Goal: Answer question/provide support

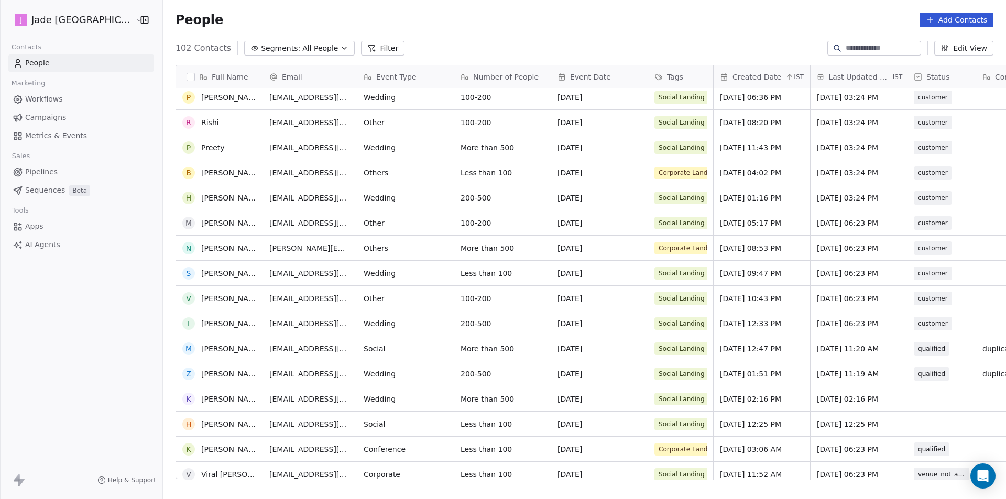
scroll to position [2174, 0]
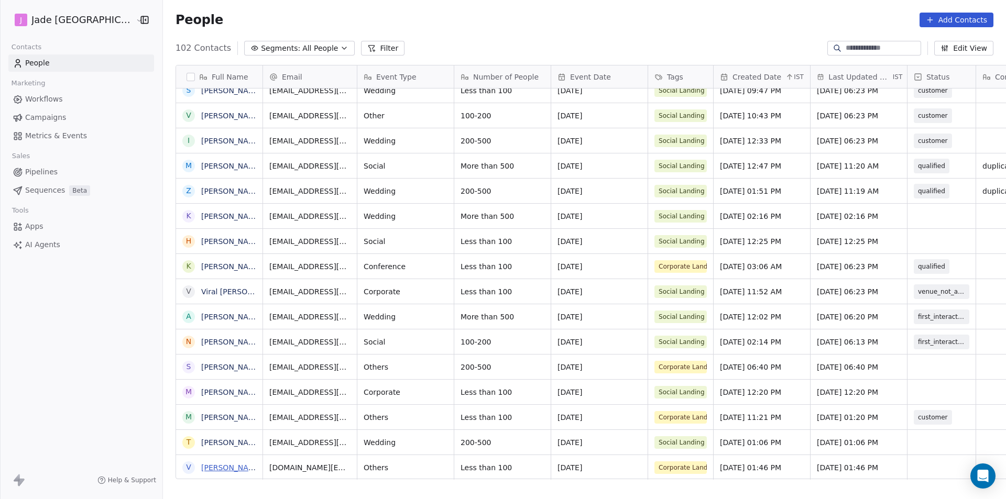
click at [201, 469] on link "[PERSON_NAME]" at bounding box center [231, 468] width 61 height 8
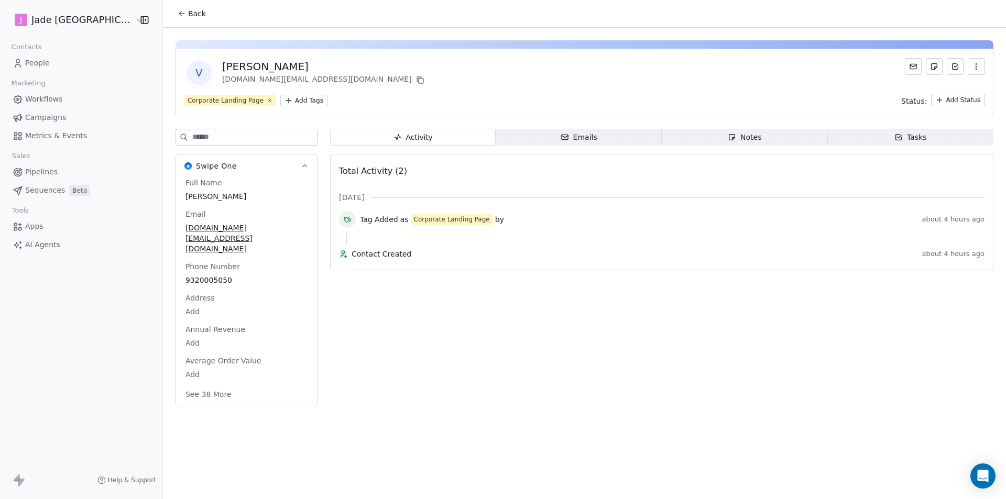
click at [177, 22] on button "Back" at bounding box center [191, 13] width 41 height 19
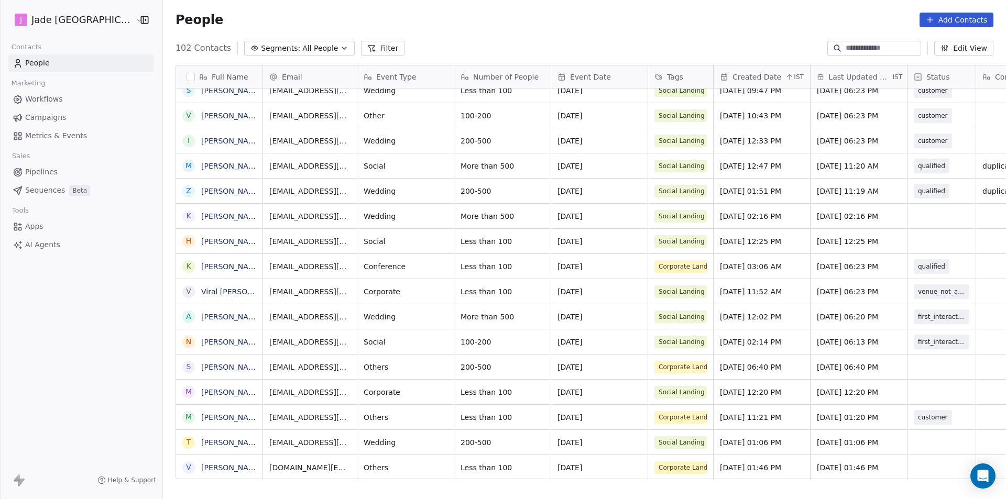
scroll to position [8, 0]
click at [908, 460] on div "grid" at bounding box center [942, 467] width 68 height 25
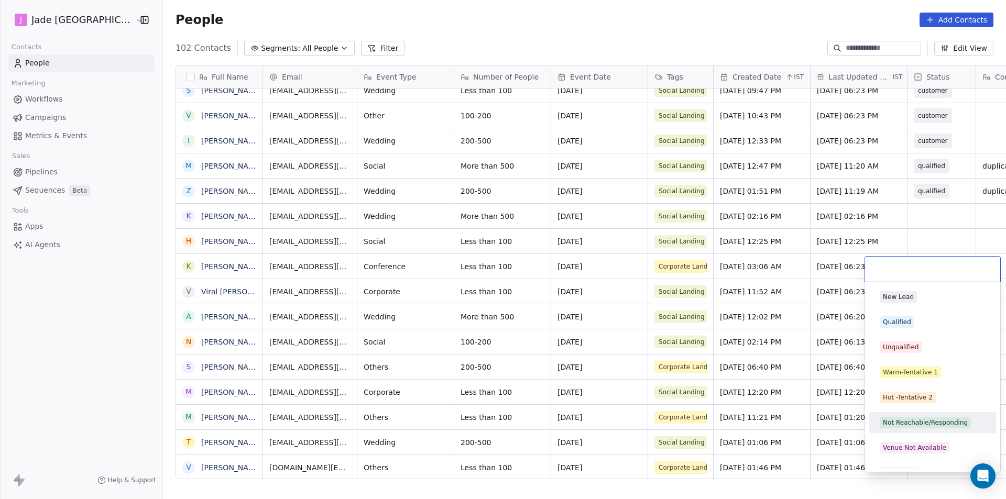
click at [909, 424] on div "Not Reachable/Responding" at bounding box center [925, 422] width 85 height 9
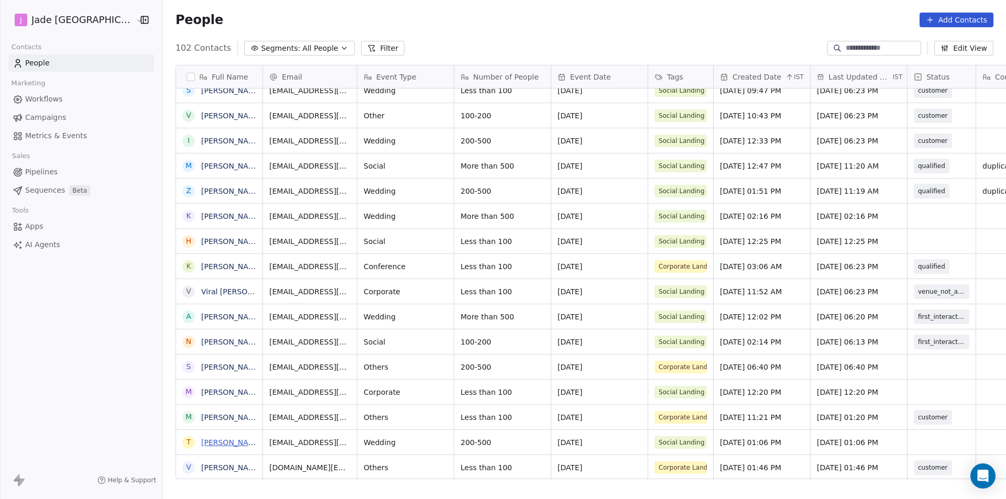
click at [203, 445] on link "[PERSON_NAME]" at bounding box center [231, 443] width 61 height 8
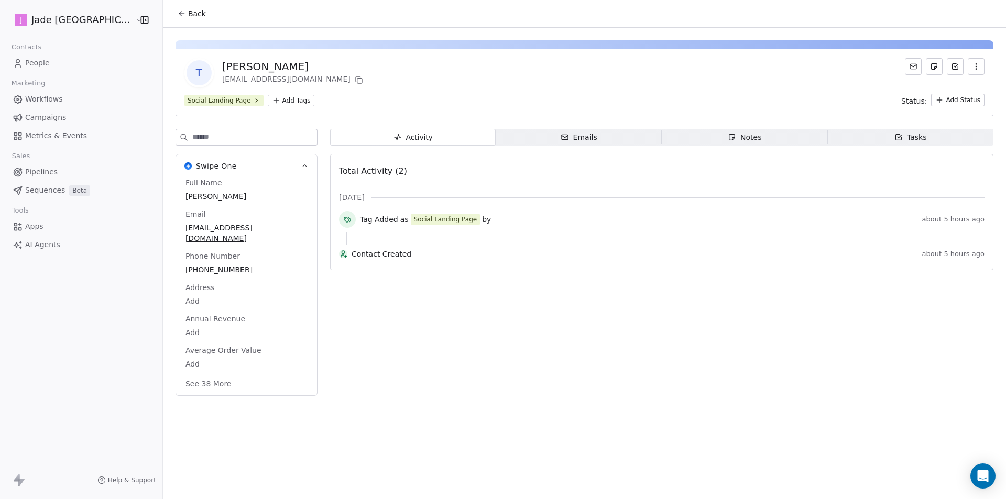
click at [171, 17] on button "Back" at bounding box center [191, 13] width 41 height 19
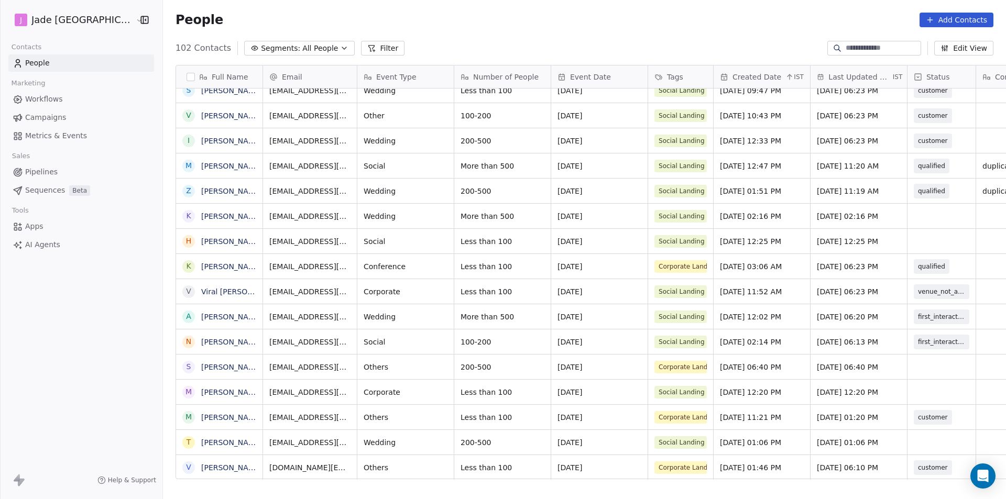
scroll to position [8, 0]
click at [209, 445] on link "[PERSON_NAME]" at bounding box center [231, 443] width 61 height 8
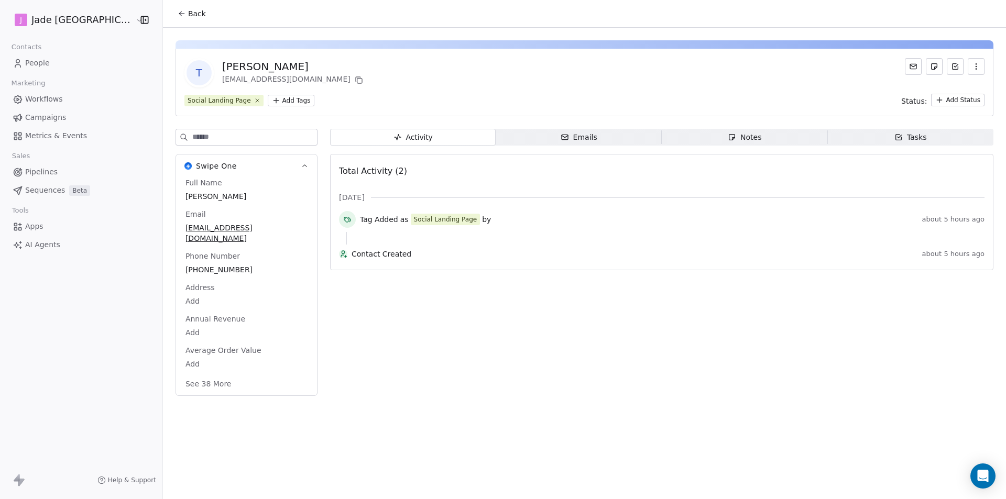
click at [171, 21] on button "Back" at bounding box center [191, 13] width 41 height 19
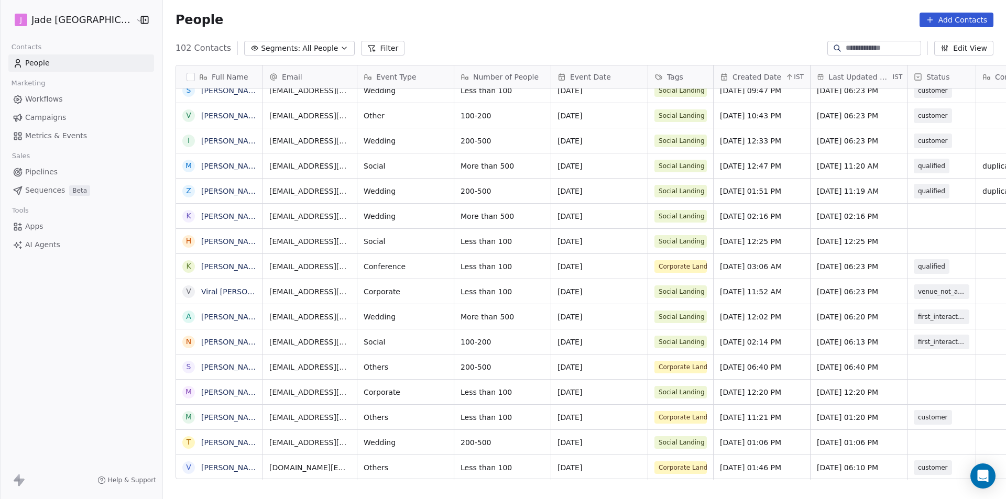
scroll to position [8, 0]
click at [911, 437] on div "grid" at bounding box center [942, 442] width 68 height 25
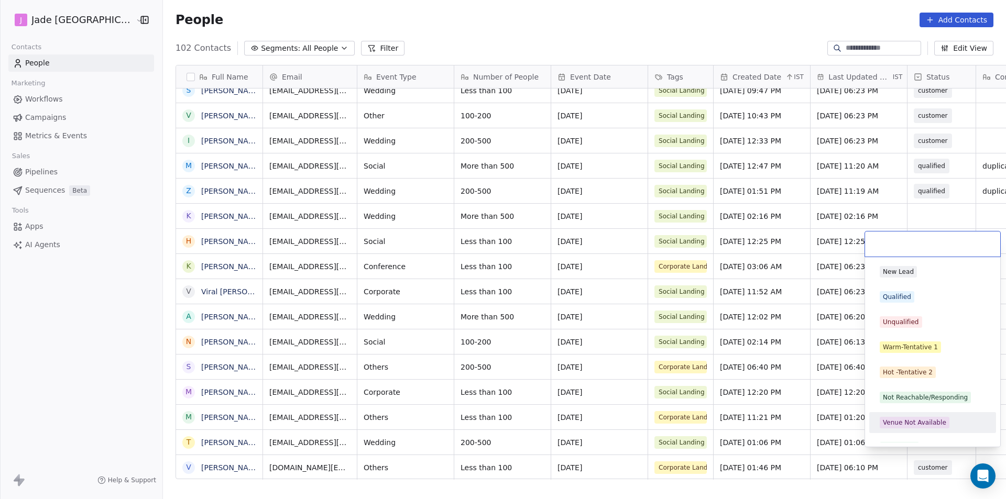
click at [917, 422] on div "Venue Not Available" at bounding box center [914, 422] width 63 height 9
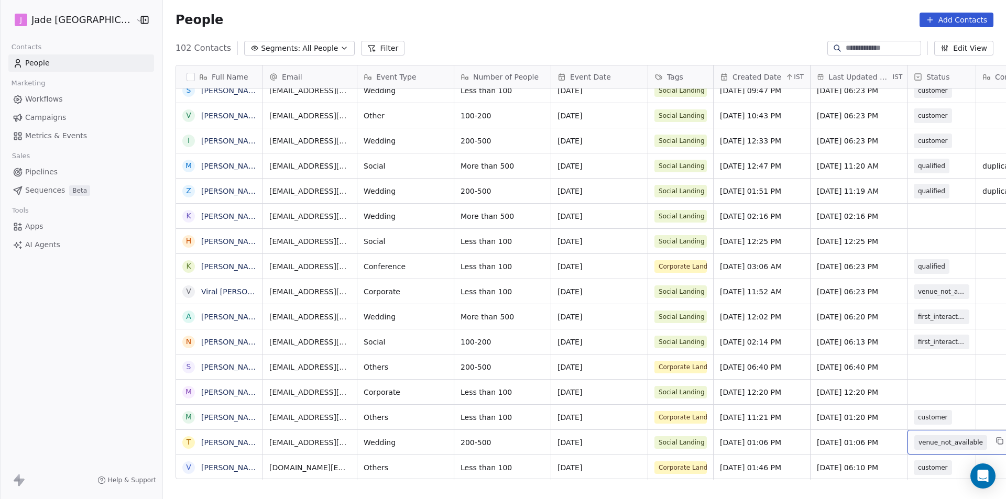
click at [919, 438] on span "venue_not_available" at bounding box center [951, 443] width 64 height 10
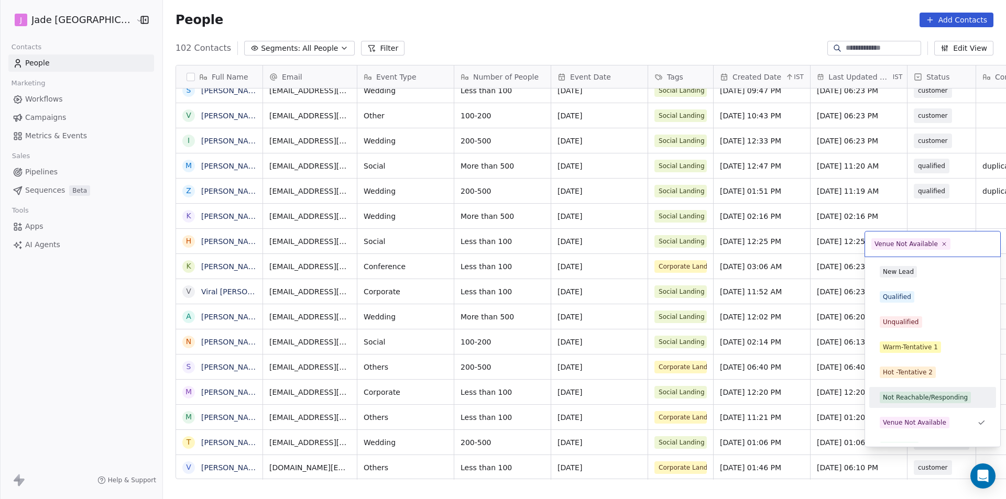
click at [916, 389] on div "Not Reachable/Responding" at bounding box center [932, 397] width 127 height 21
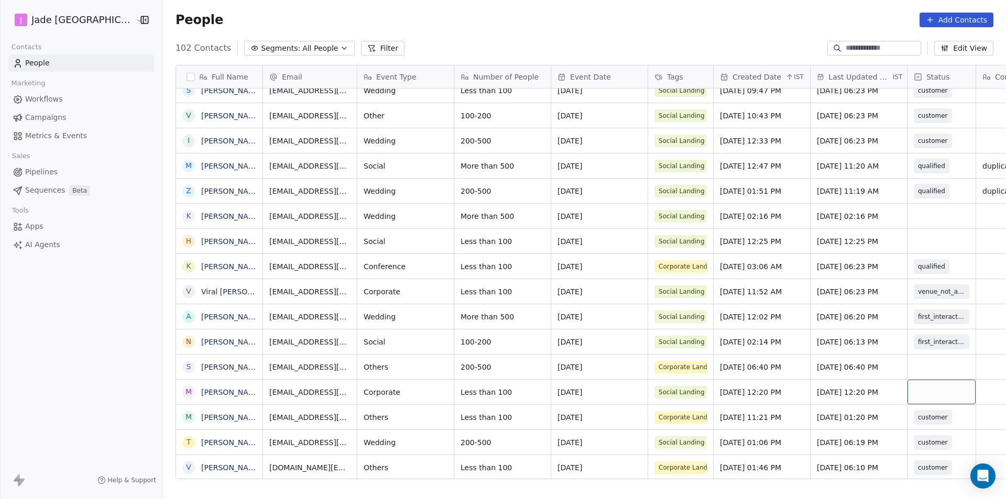
click at [919, 385] on div "grid" at bounding box center [942, 392] width 68 height 25
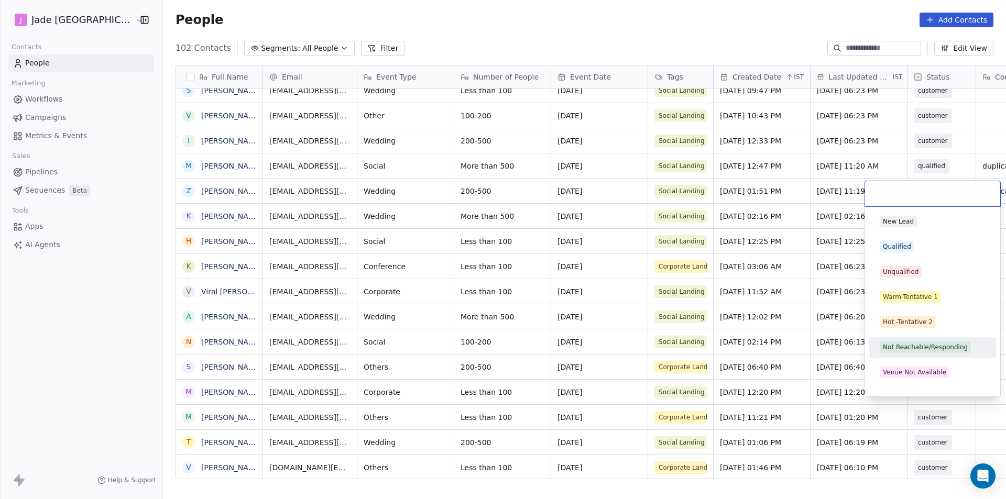
click at [913, 348] on div "Not Reachable/Responding" at bounding box center [925, 347] width 85 height 9
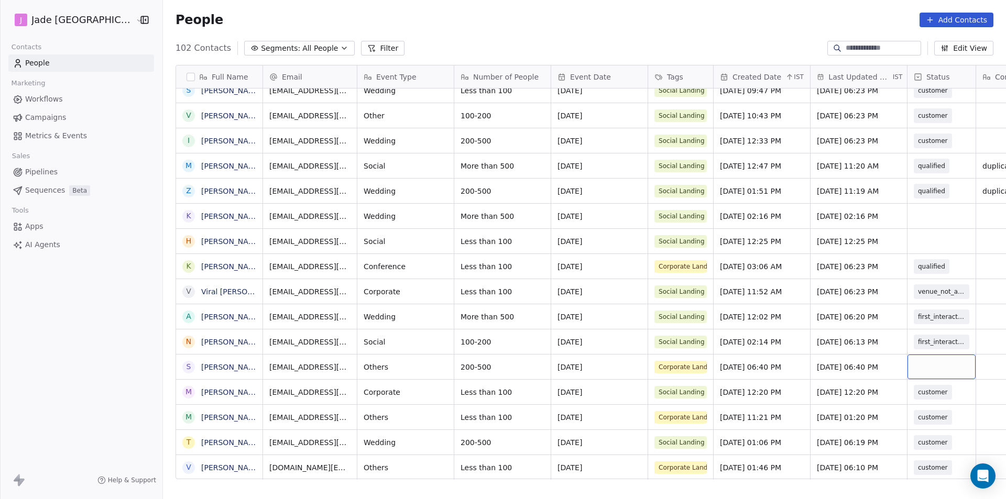
click at [914, 365] on div "grid" at bounding box center [942, 367] width 68 height 25
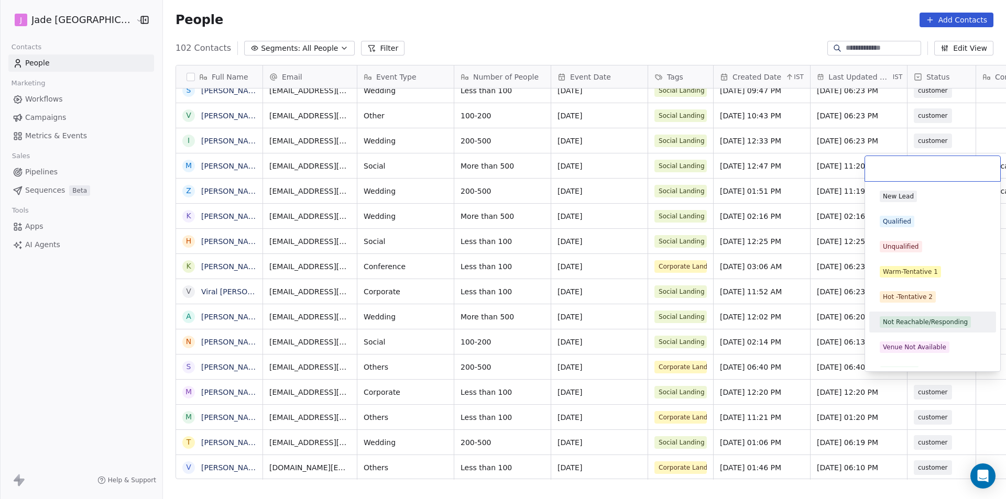
click at [904, 323] on div "Not Reachable/Responding" at bounding box center [925, 322] width 85 height 9
